Goal: Task Accomplishment & Management: Manage account settings

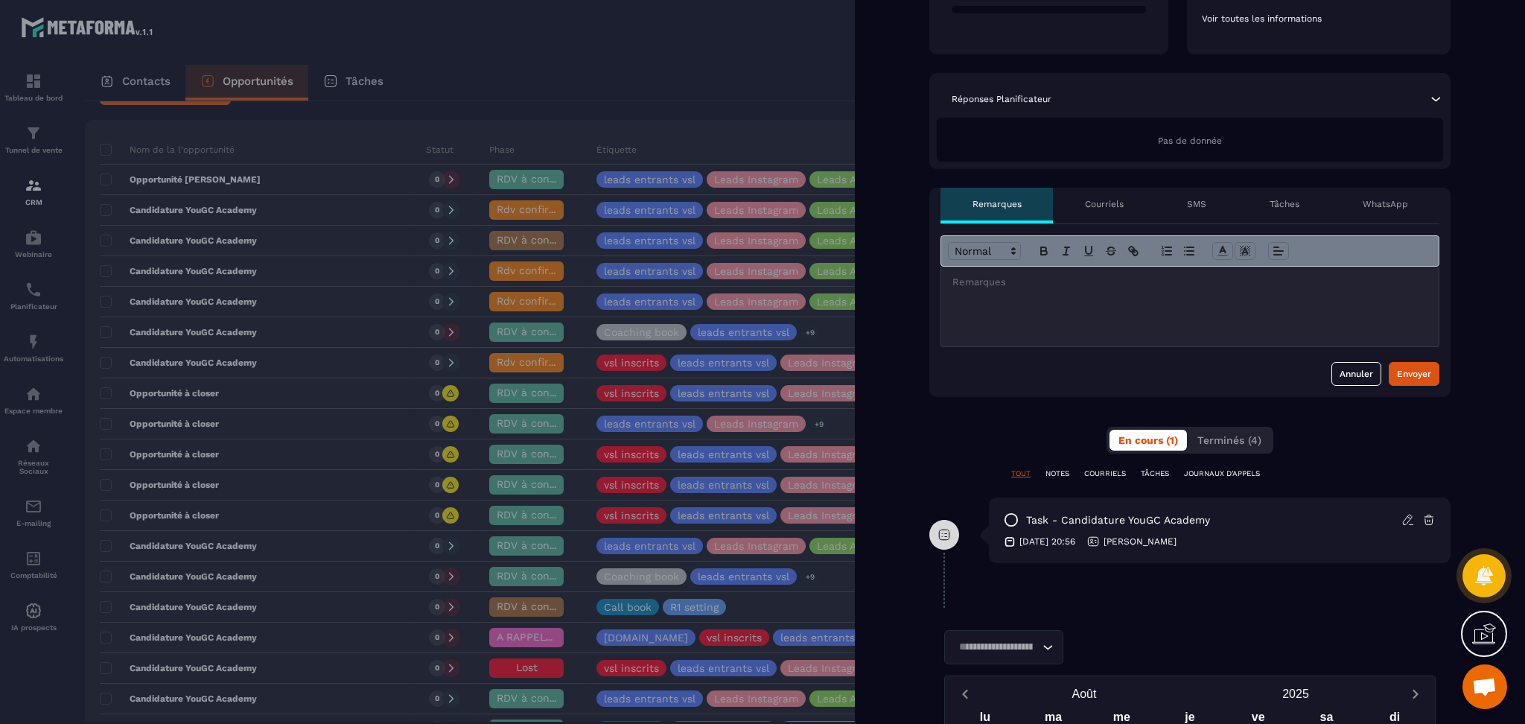
scroll to position [48, 0]
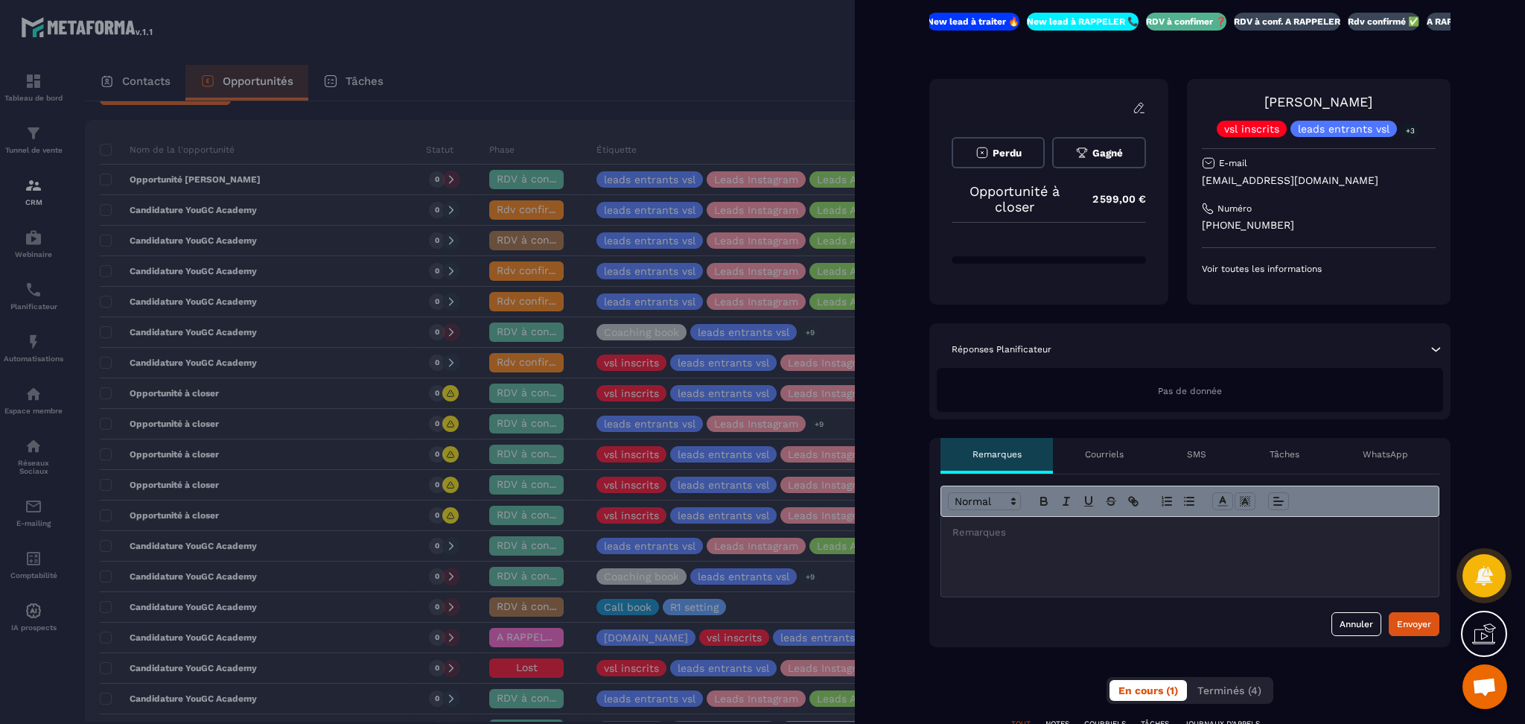
click at [638, 63] on div at bounding box center [762, 362] width 1525 height 724
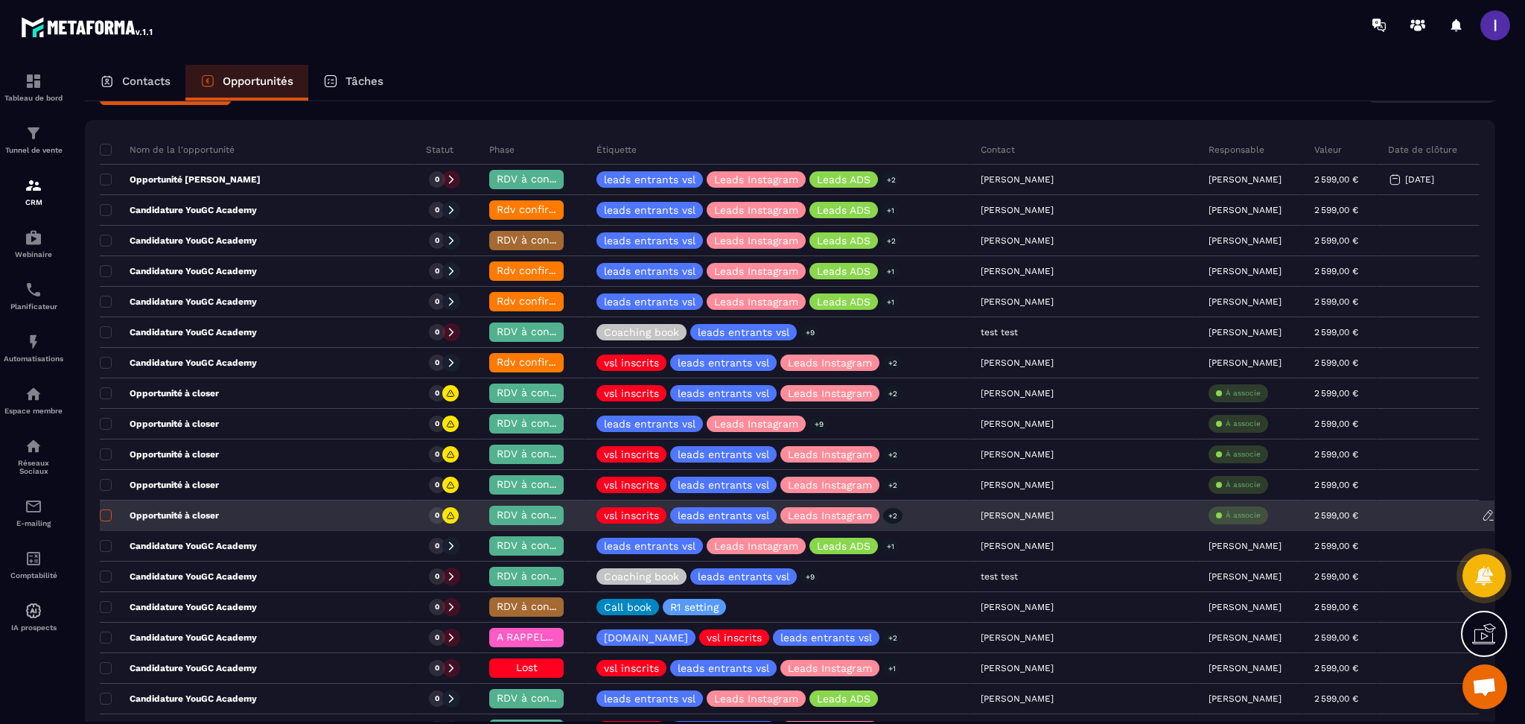
click at [101, 515] on span at bounding box center [106, 515] width 12 height 12
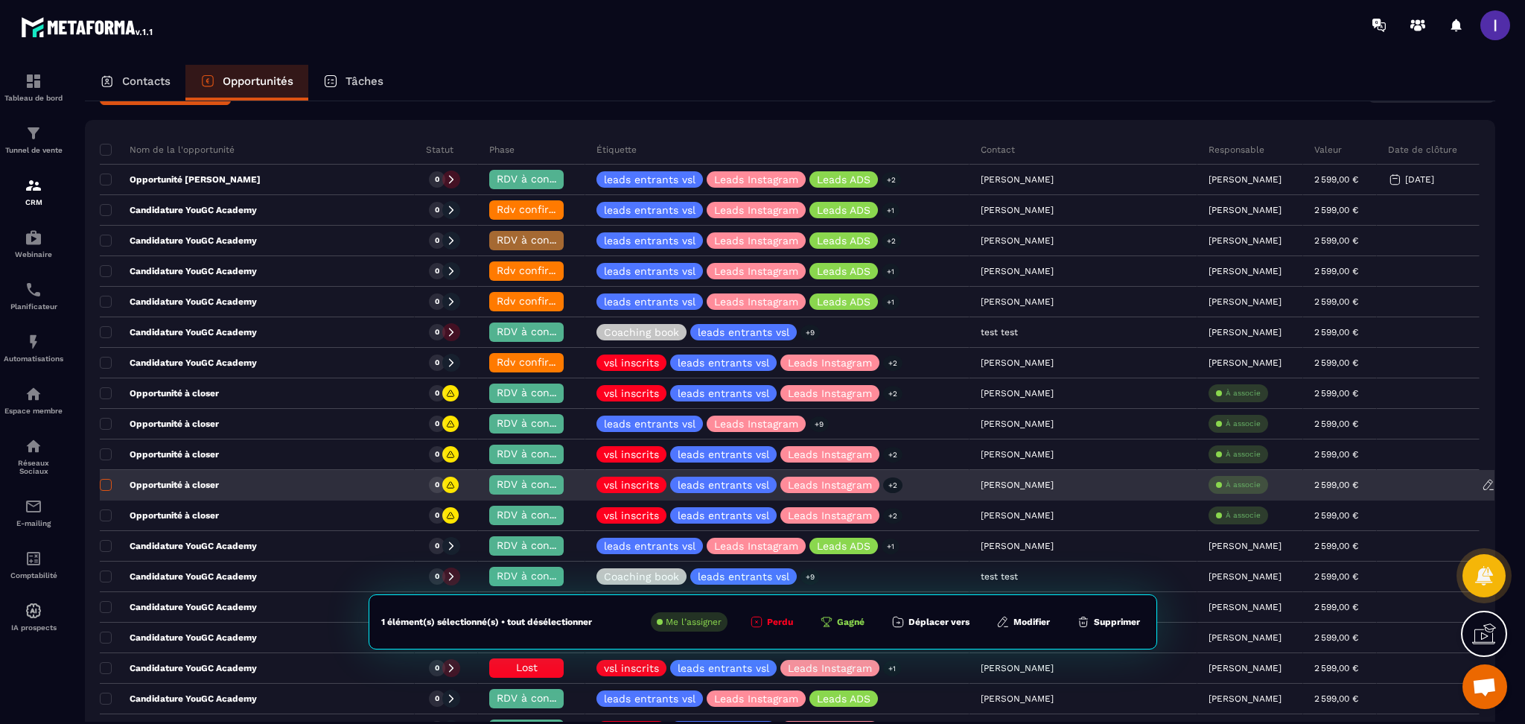
click at [106, 483] on span at bounding box center [106, 485] width 12 height 12
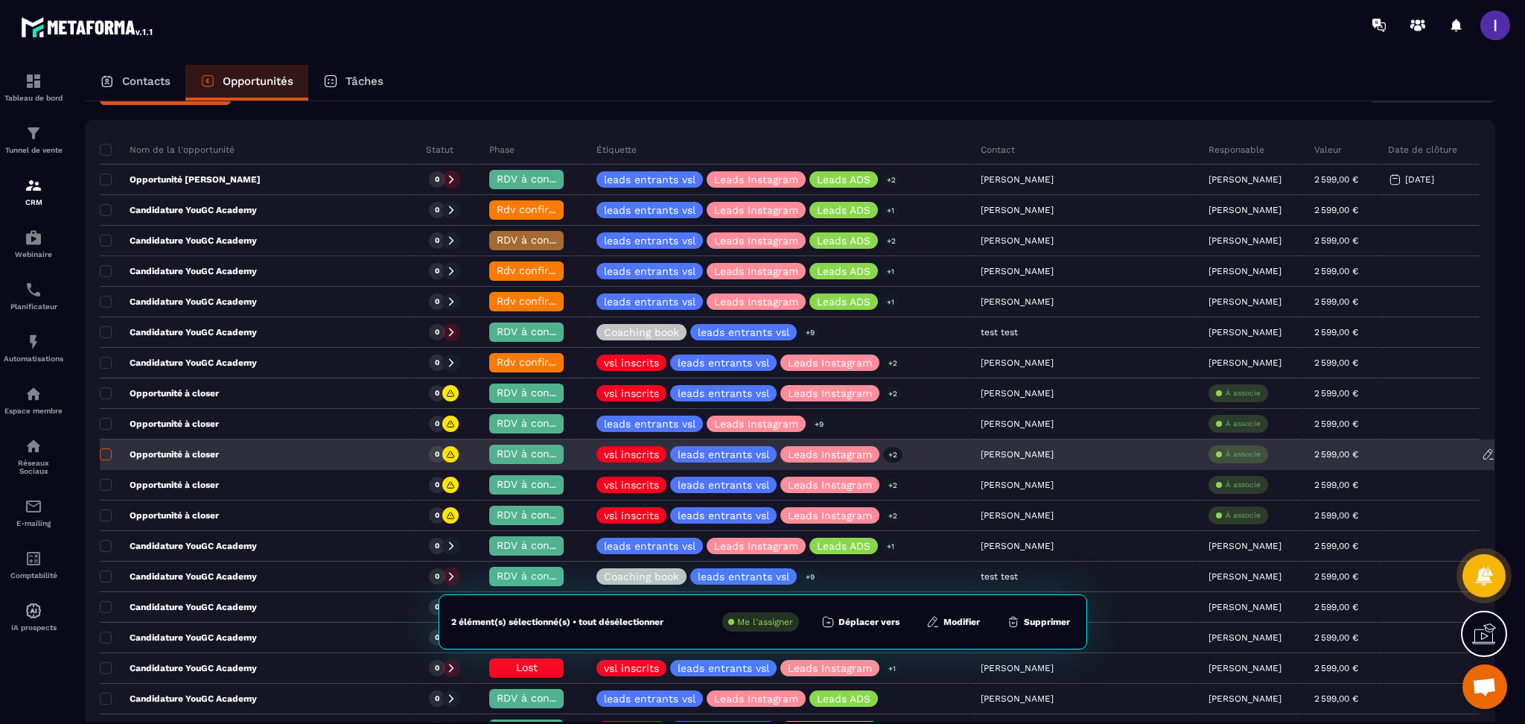
click at [105, 459] on span at bounding box center [106, 454] width 12 height 12
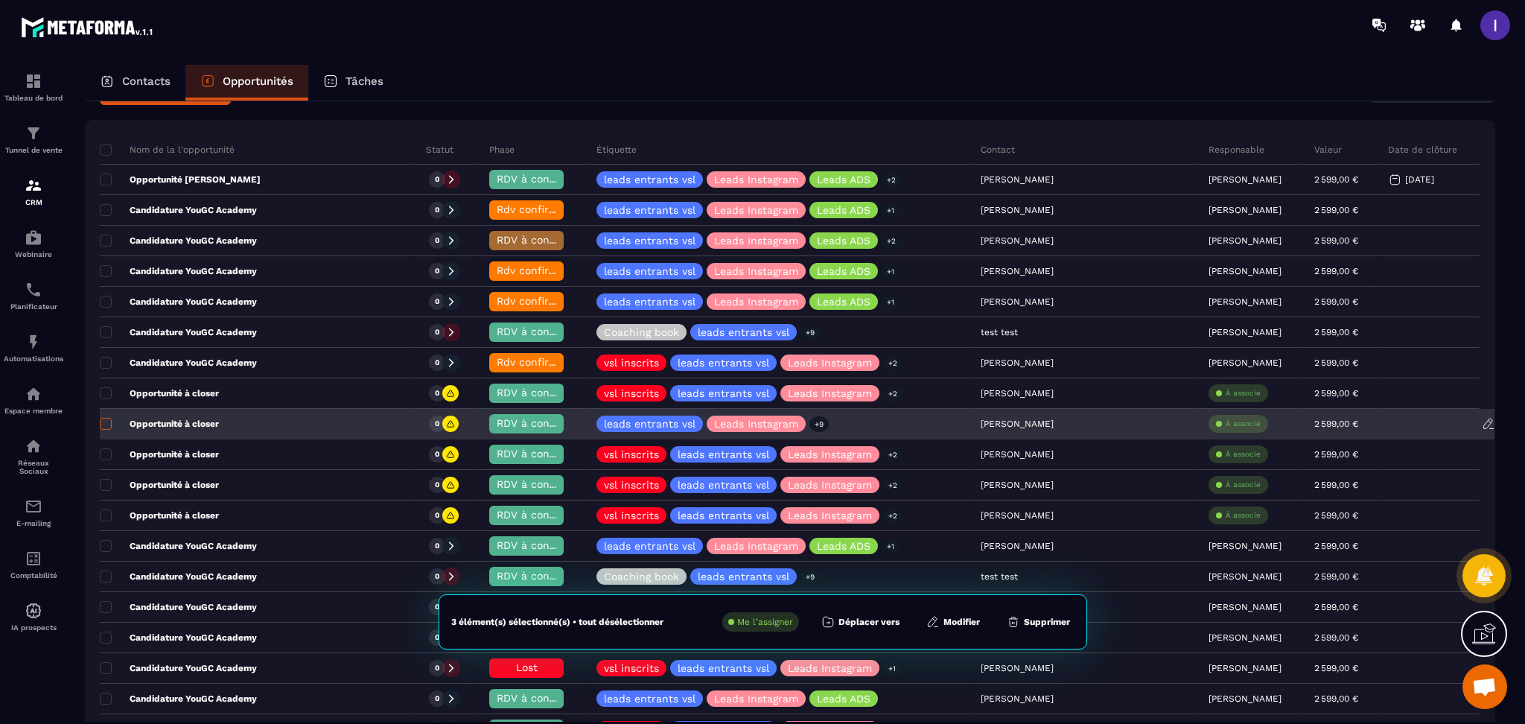
click at [104, 421] on span at bounding box center [106, 424] width 12 height 12
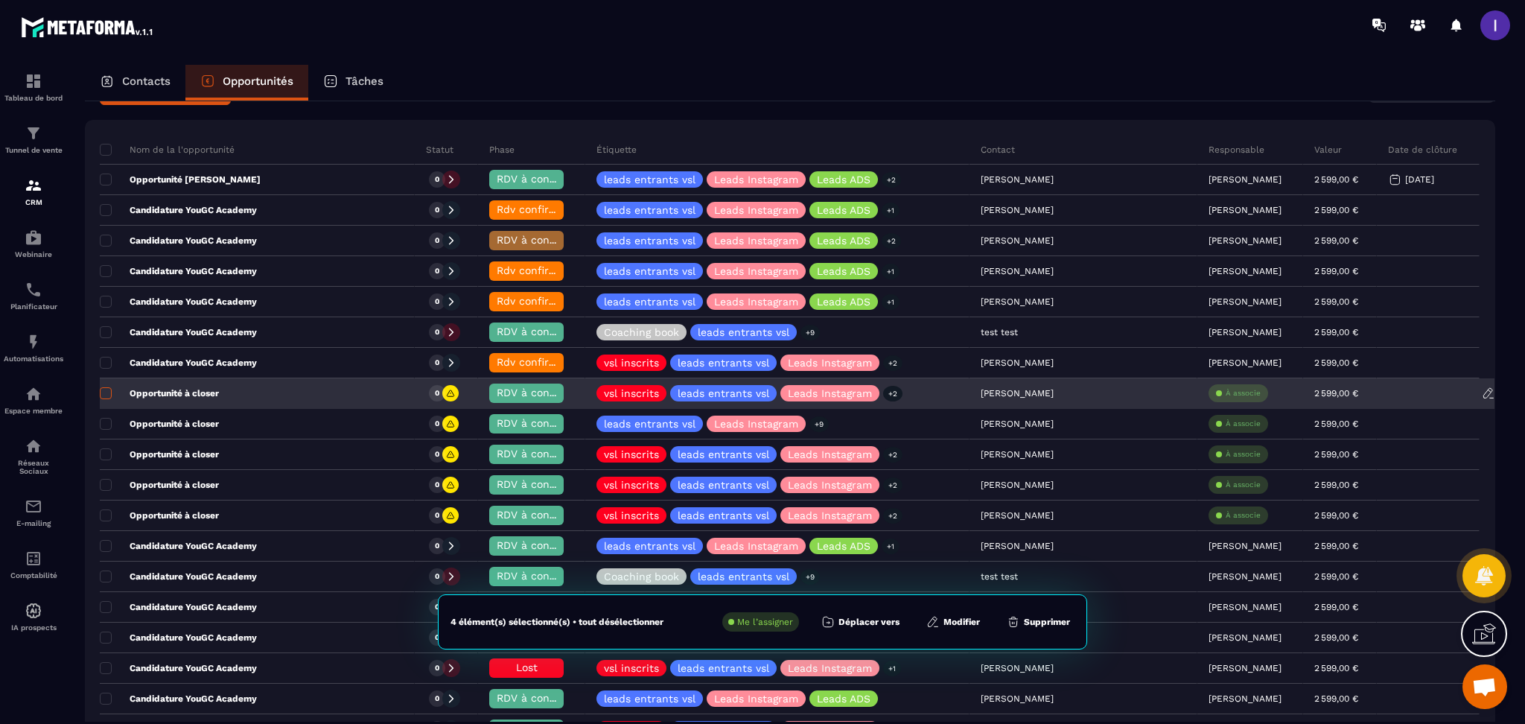
click at [101, 388] on span at bounding box center [106, 393] width 12 height 12
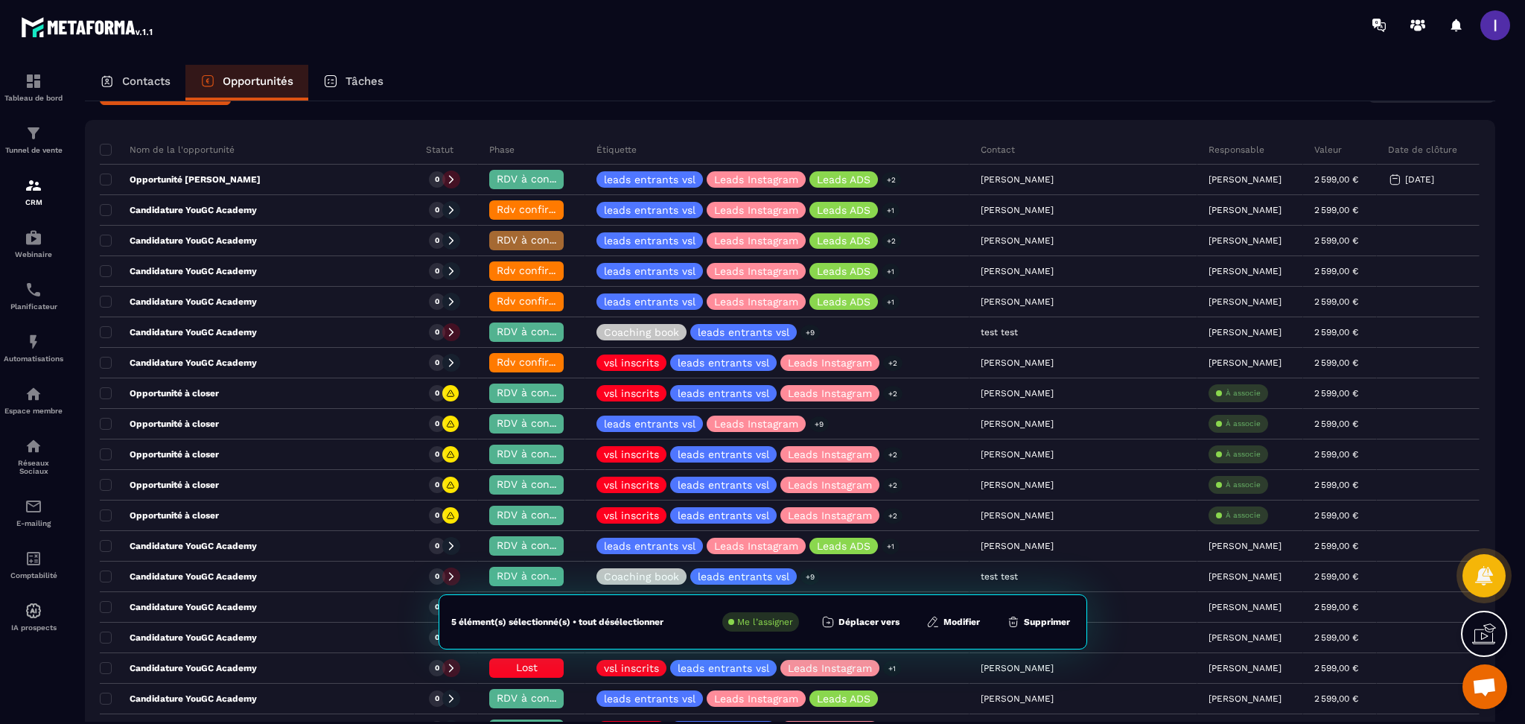
click at [867, 625] on button "Déplacer vers" at bounding box center [860, 621] width 87 height 19
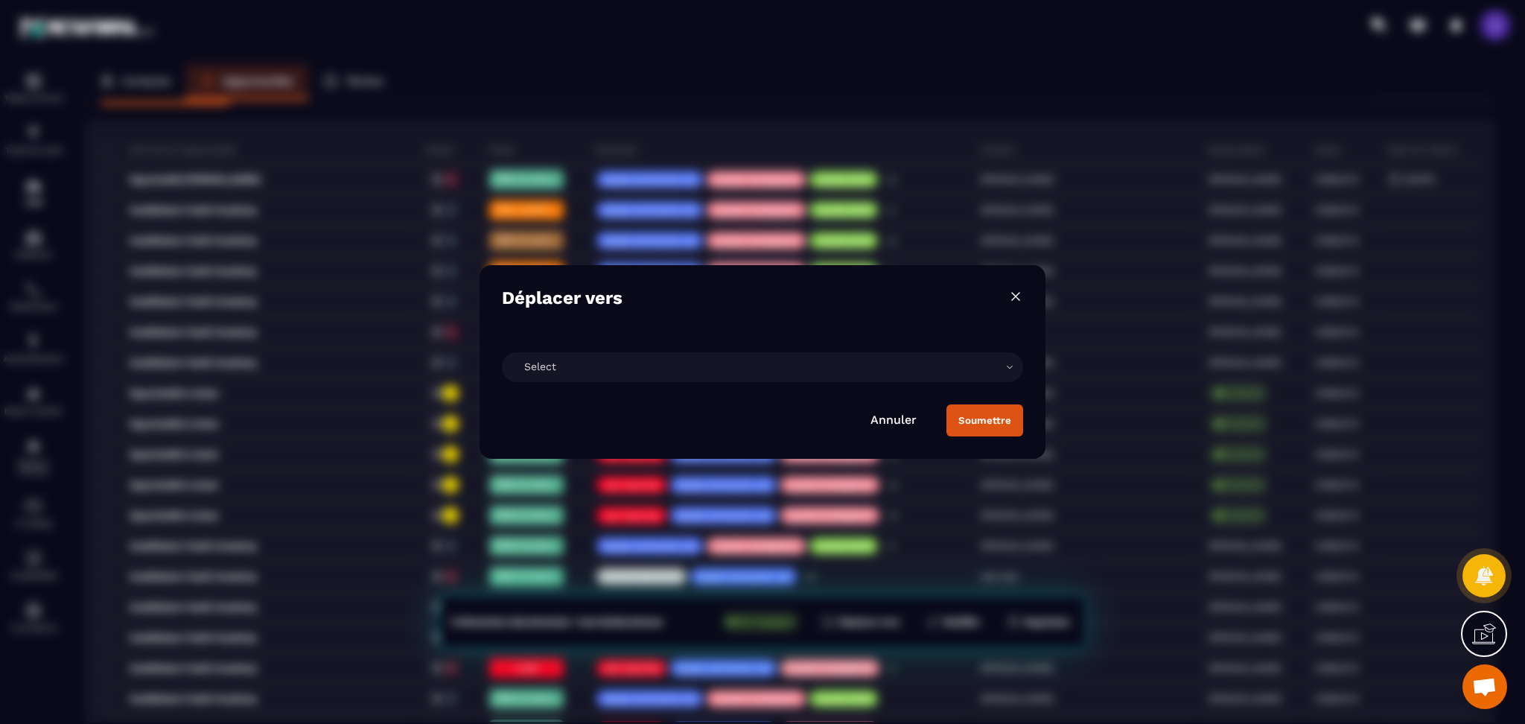
click at [580, 364] on div "Select" at bounding box center [762, 367] width 521 height 30
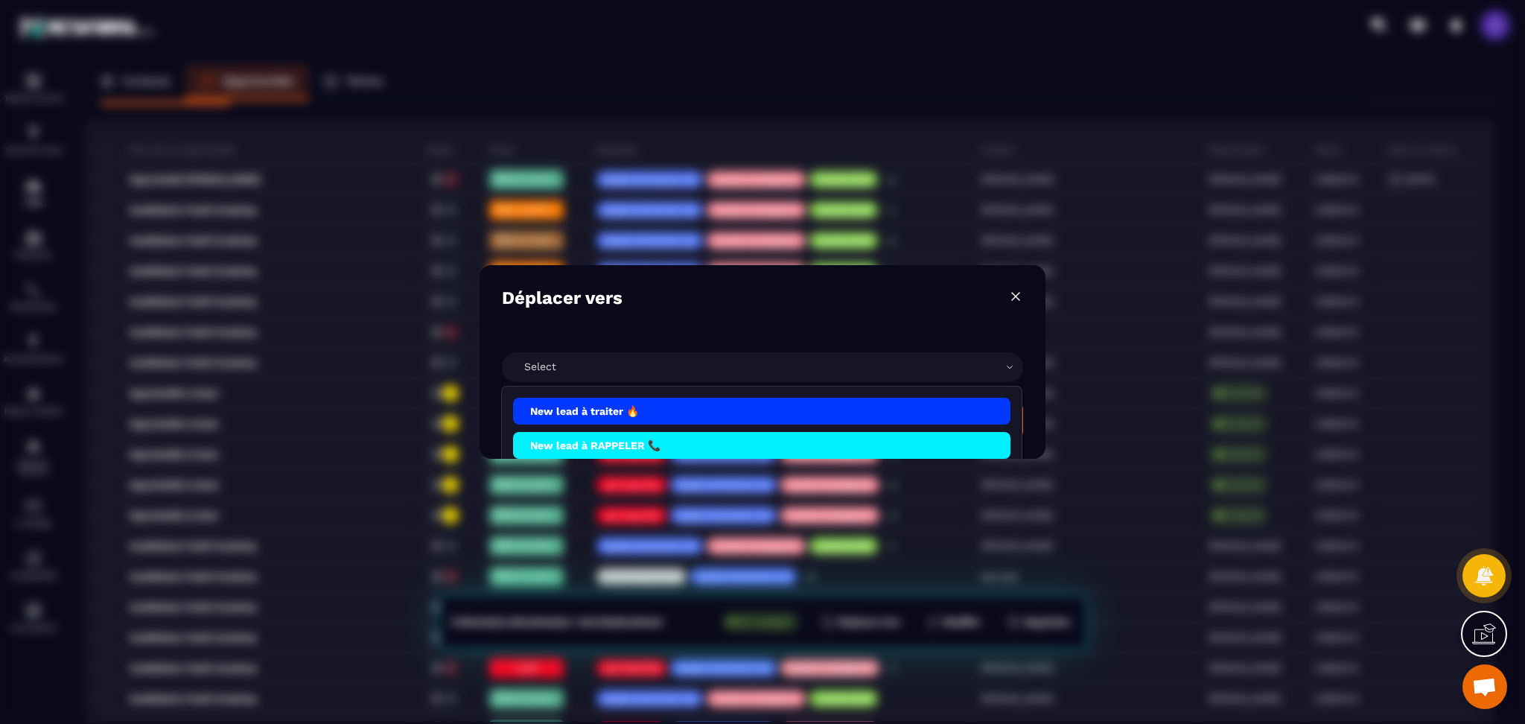
click at [1101, 179] on div "Modal window" at bounding box center [762, 362] width 1525 height 724
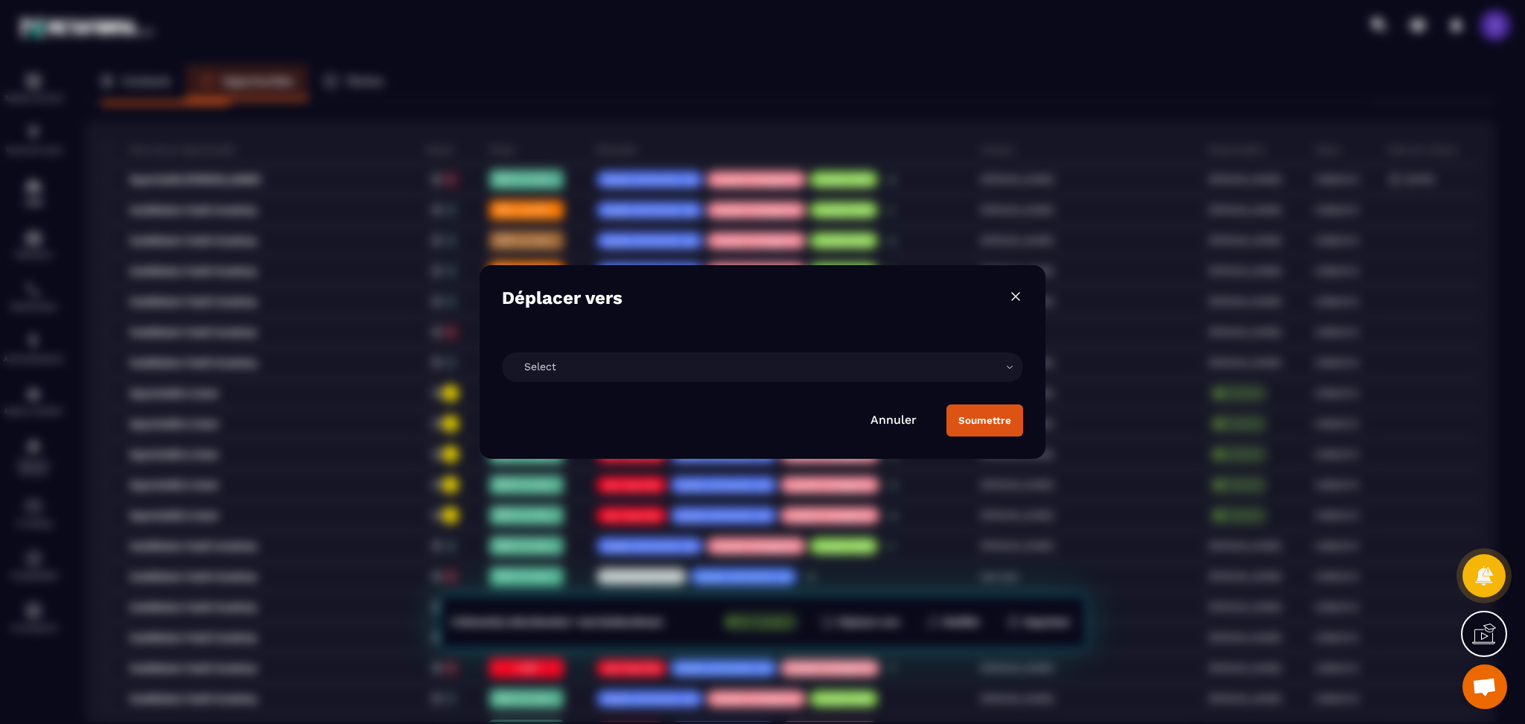
click at [835, 367] on div "Select" at bounding box center [762, 367] width 521 height 30
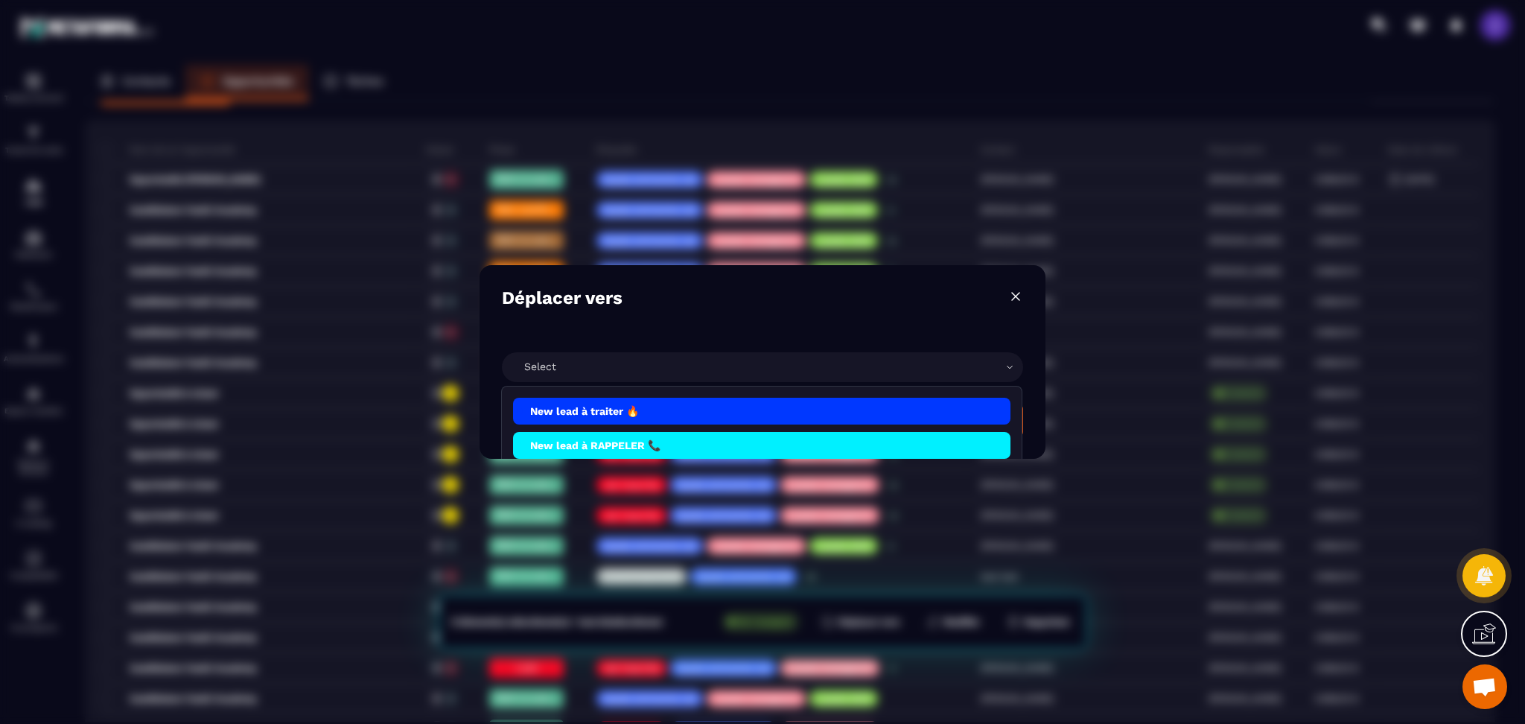
click at [640, 432] on li "New lead à traiter 🔥" at bounding box center [761, 445] width 497 height 27
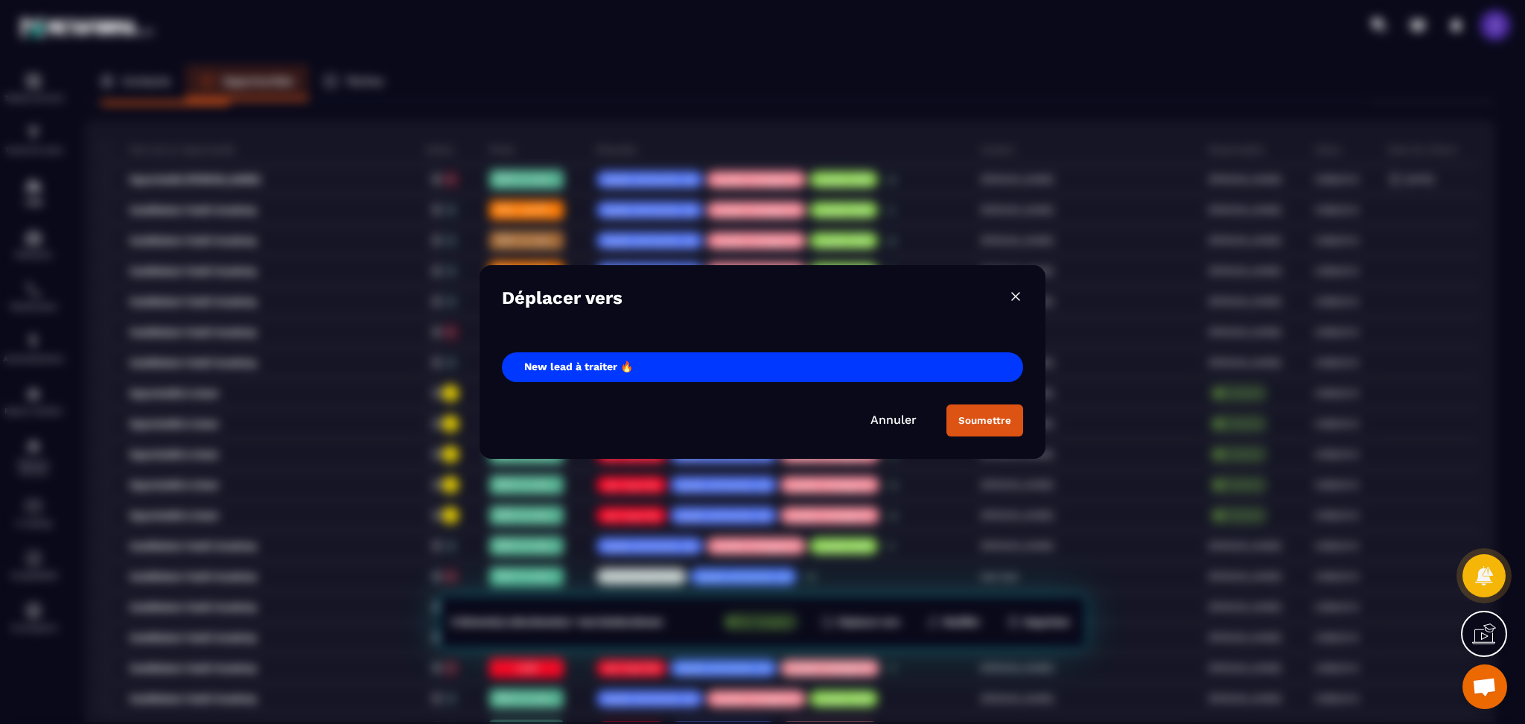
click at [984, 422] on div "Soumettre" at bounding box center [984, 420] width 53 height 11
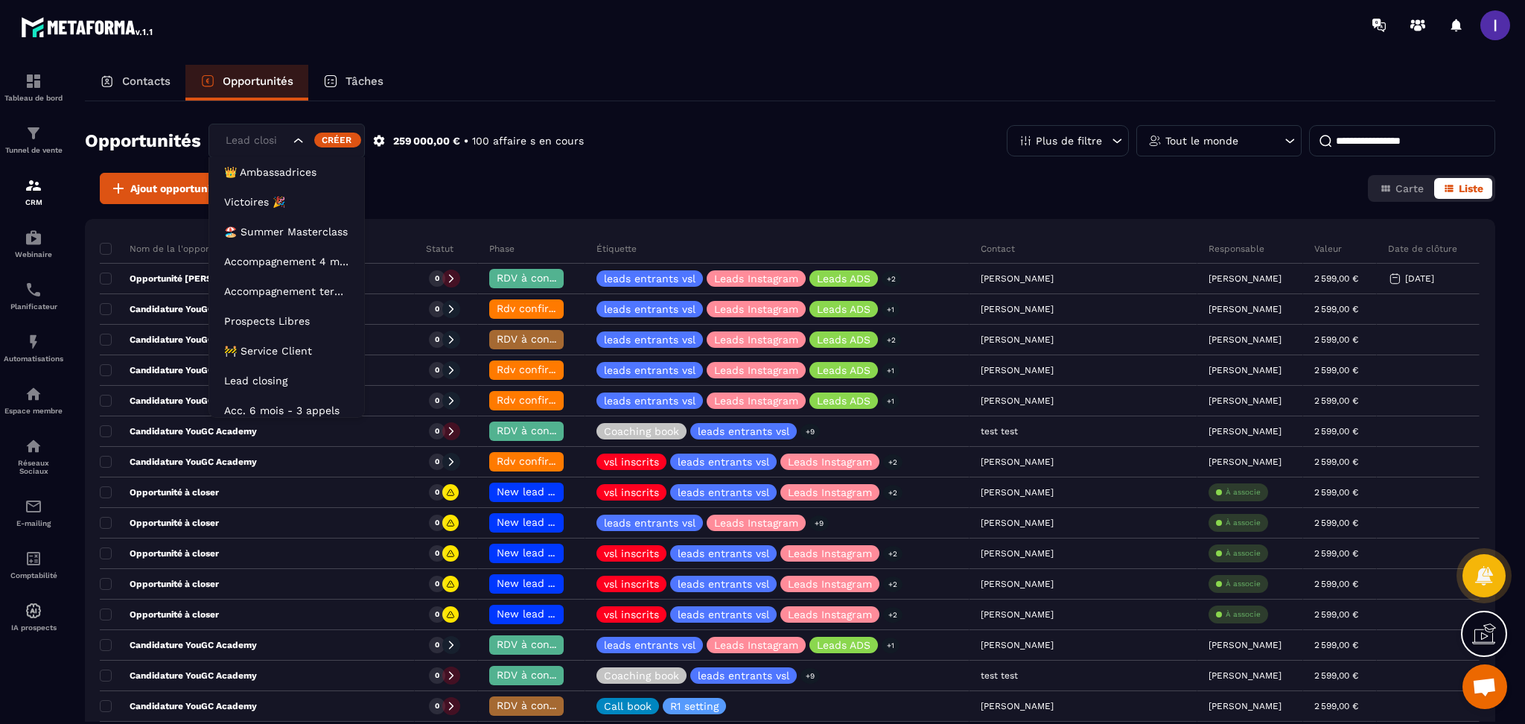
click at [258, 131] on div "Lead closing" at bounding box center [286, 141] width 156 height 34
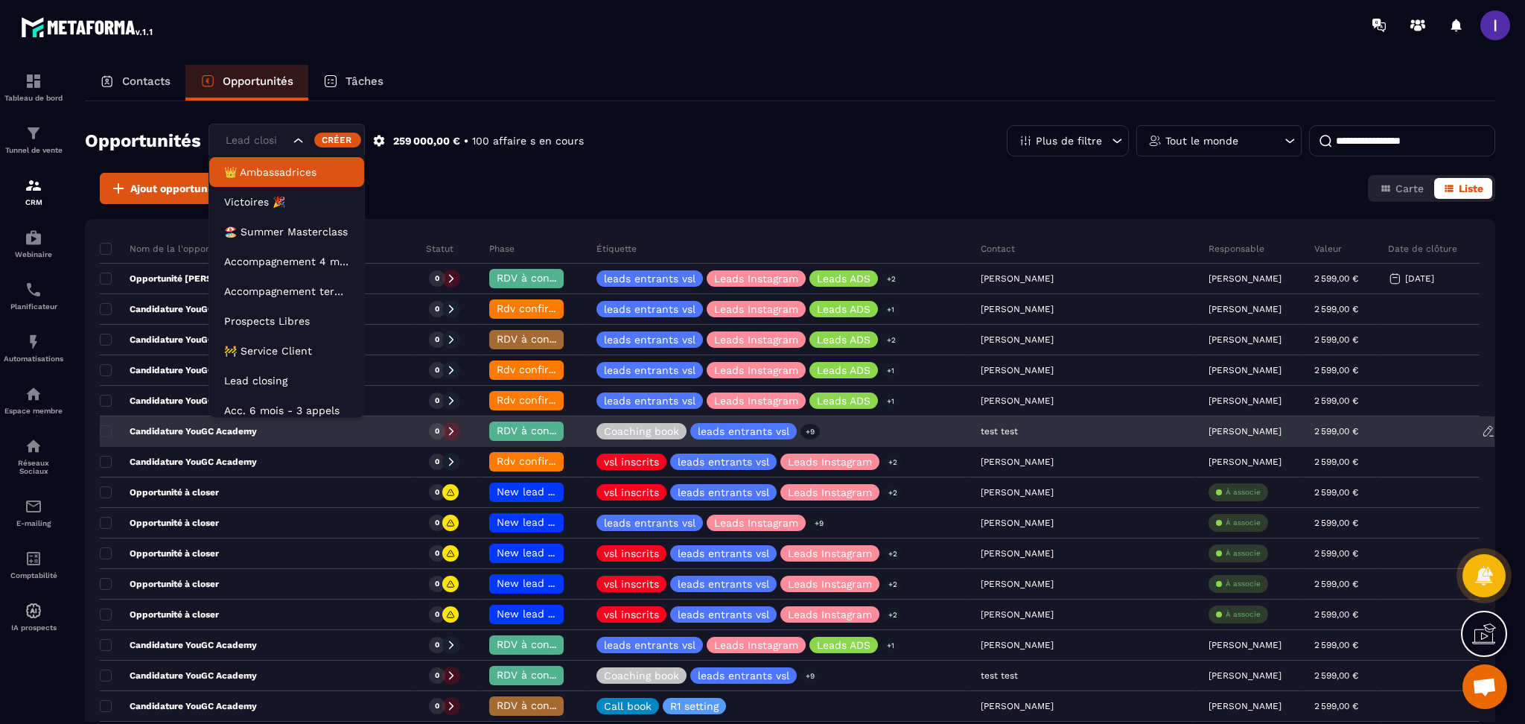
click at [111, 427] on span at bounding box center [106, 431] width 12 height 12
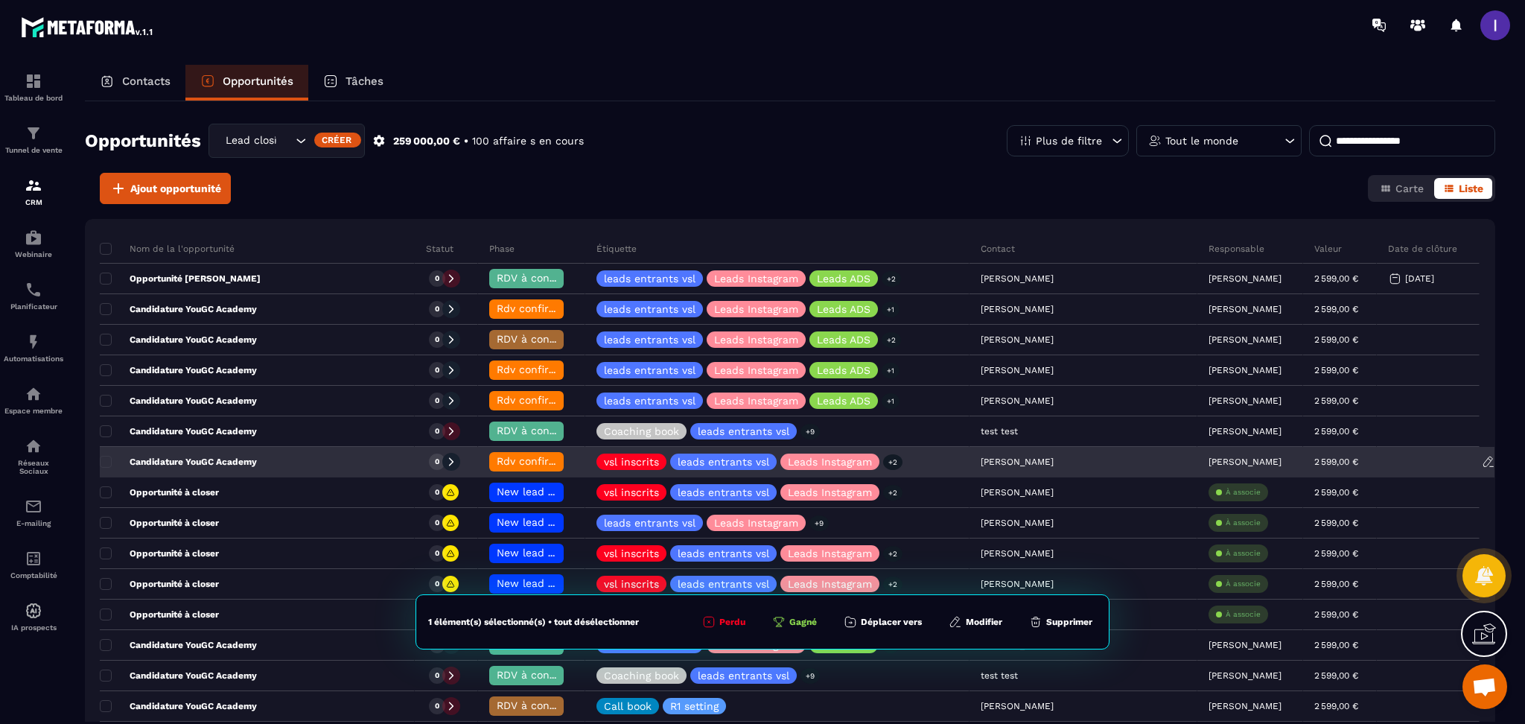
click at [110, 448] on div "Candidature YouGC Academy" at bounding box center [257, 463] width 315 height 30
